Goal: Information Seeking & Learning: Learn about a topic

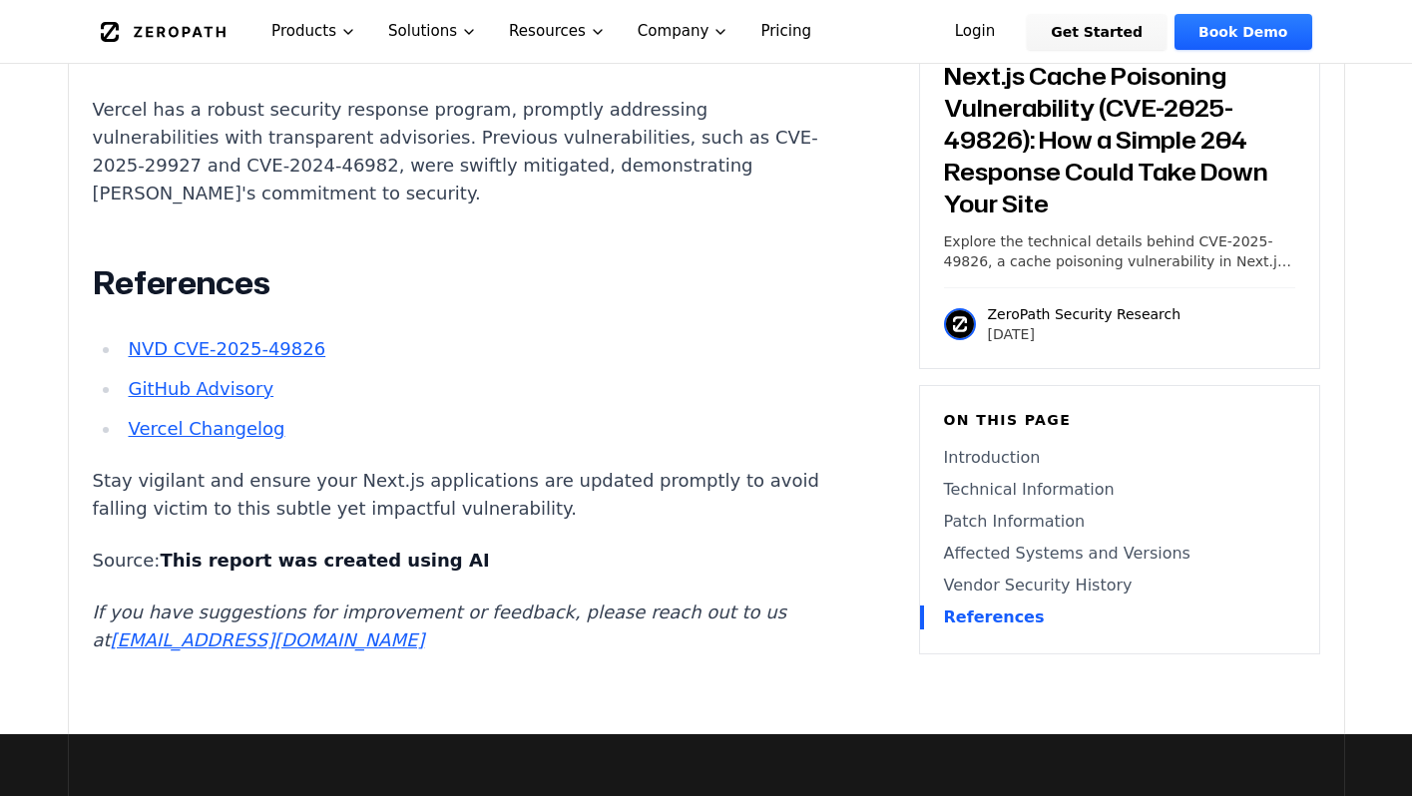
scroll to position [3438, 0]
